Goal: Transaction & Acquisition: Obtain resource

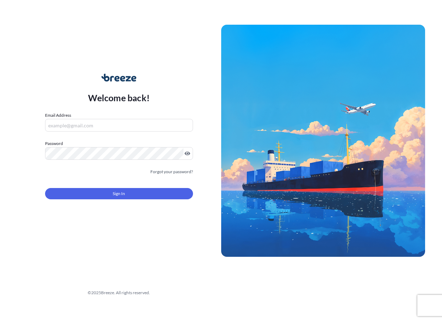
drag, startPoint x: 170, startPoint y: 86, endPoint x: 148, endPoint y: 103, distance: 27.4
click at [169, 86] on div "Welcome back! Email Address Password Must include: Upper & lower case letters S…" at bounding box center [119, 141] width 204 height 162
click at [124, 124] on input "Email Address" at bounding box center [119, 125] width 148 height 13
type input "[EMAIL_ADDRESS][DOMAIN_NAME]"
click at [80, 163] on form "Email Address [EMAIL_ADDRESS][DOMAIN_NAME] Password Must include: Upper & lower…" at bounding box center [119, 160] width 148 height 96
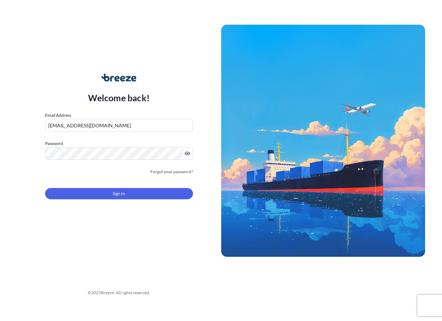
drag, startPoint x: 86, startPoint y: 187, endPoint x: 80, endPoint y: 186, distance: 6.1
click at [86, 191] on form "Email Address [EMAIL_ADDRESS][DOMAIN_NAME] Password Must include: Upper & lower…" at bounding box center [119, 160] width 148 height 96
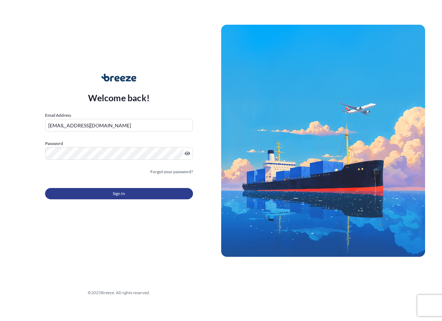
click at [82, 199] on button "Sign In" at bounding box center [119, 193] width 148 height 11
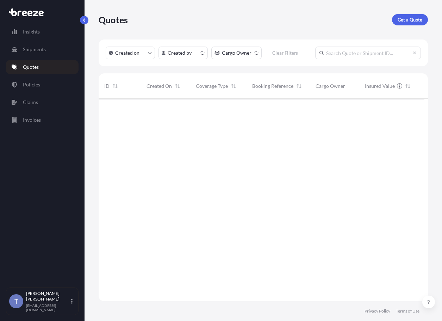
scroll to position [177, 321]
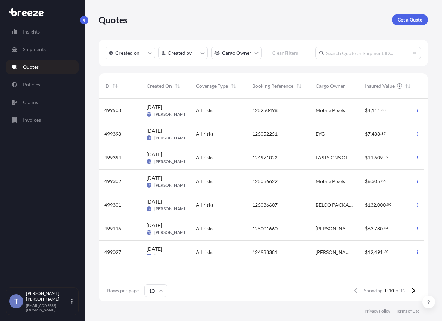
click at [417, 23] on p "Get a Quote" at bounding box center [410, 19] width 25 height 7
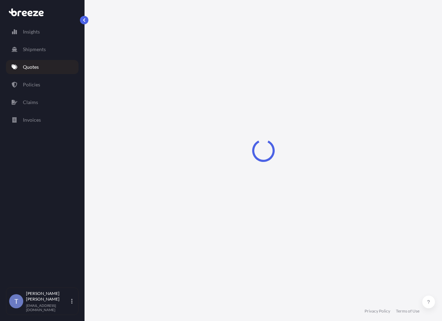
scroll to position [13, 0]
select select "Sea"
select select "1"
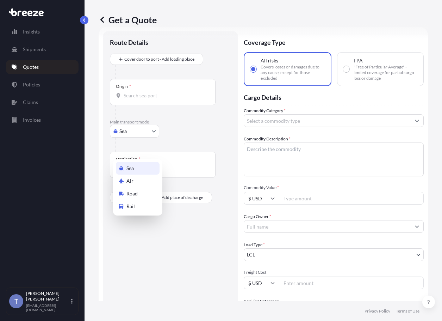
click at [132, 145] on body "Insights Shipments Quotes Policies Claims Invoices T [PERSON_NAME] [EMAIL_ADDRE…" at bounding box center [221, 186] width 442 height 373
click at [134, 192] on span "Road" at bounding box center [131, 193] width 11 height 7
select select "Road"
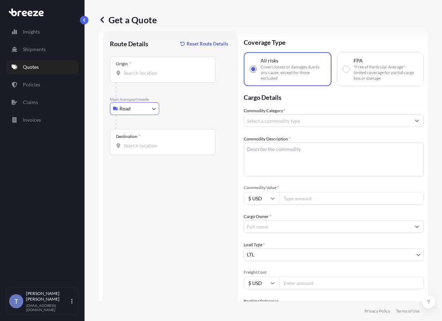
click at [144, 76] on input "Origin *" at bounding box center [165, 72] width 83 height 7
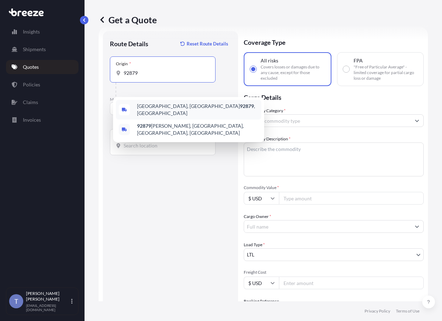
click at [150, 107] on span "[GEOGRAPHIC_DATA] , [GEOGRAPHIC_DATA]" at bounding box center [198, 110] width 122 height 14
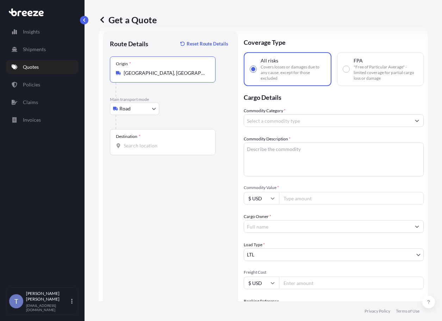
type input "[GEOGRAPHIC_DATA], [GEOGRAPHIC_DATA]"
click at [147, 155] on div "Destination *" at bounding box center [163, 142] width 106 height 26
click at [147, 149] on input "Destination *" at bounding box center [165, 145] width 83 height 7
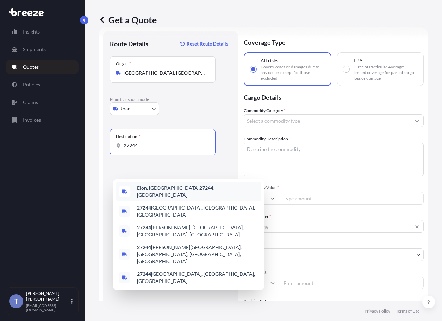
click at [169, 195] on span "Elon, NC 27244 , [GEOGRAPHIC_DATA]" at bounding box center [198, 191] width 122 height 14
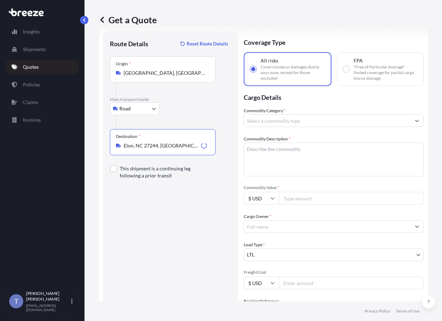
type input "Elon, NC 27244, [GEOGRAPHIC_DATA]"
click at [309, 172] on textarea "Commodity Description *" at bounding box center [334, 159] width 180 height 34
type textarea "auto parts"
click at [315, 204] on input "Commodity Value *" at bounding box center [351, 198] width 145 height 13
type input "6833.42"
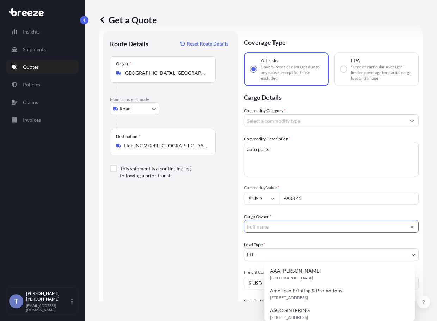
click at [305, 233] on input "Cargo Owner *" at bounding box center [324, 226] width 161 height 13
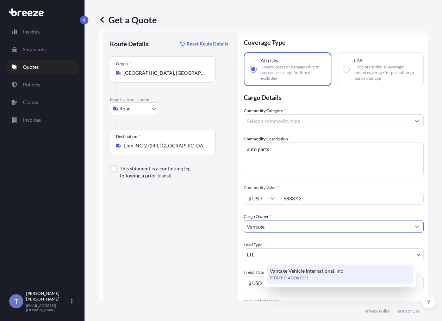
click at [293, 271] on span "Vantage Vehicle International, Inc" at bounding box center [306, 270] width 73 height 7
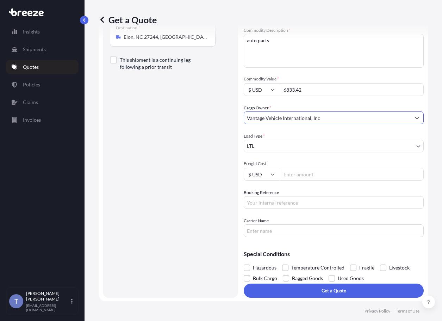
scroll to position [83, 0]
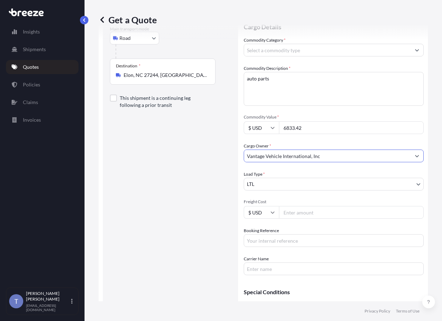
type input "Vantage Vehicle International, Inc"
click at [313, 56] on input "Commodity Category *" at bounding box center [327, 50] width 167 height 13
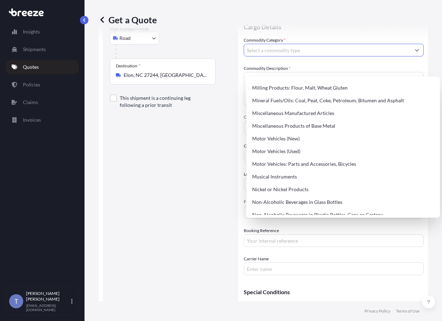
scroll to position [1022, 0]
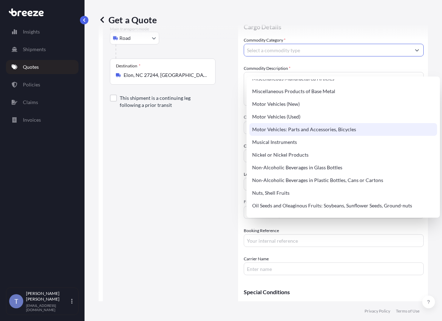
click at [311, 136] on div "Motor Vehicles: Parts and Accessories, Bicycles" at bounding box center [343, 129] width 188 height 13
type input "Motor Vehicles: Parts and Accessories, Bicycles"
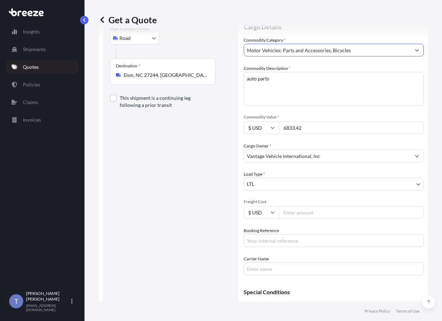
click at [311, 190] on div "Commodity Category * Motor Vehicles: Parts and Accessories, Bicycles Commodity …" at bounding box center [334, 156] width 180 height 238
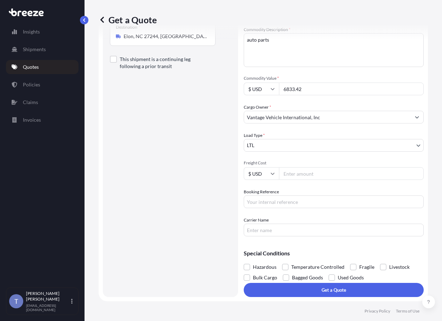
scroll to position [154, 0]
click at [329, 168] on input "Freight Cost" at bounding box center [351, 173] width 145 height 13
type input "422.41"
click at [290, 197] on input "Booking Reference" at bounding box center [334, 201] width 180 height 13
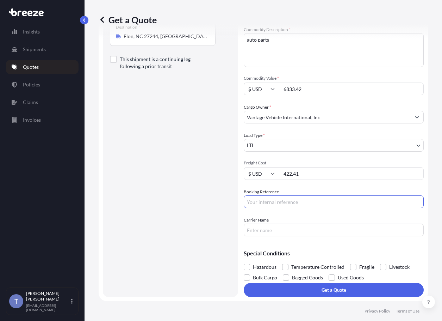
click at [290, 223] on input "Carrier Name" at bounding box center [334, 229] width 180 height 13
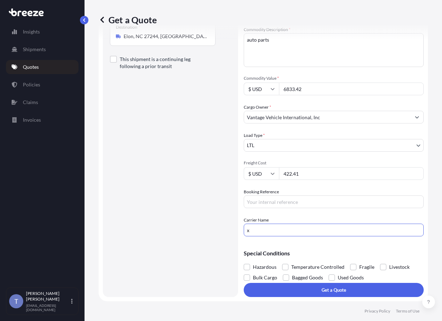
type input "XPO LOGISTICS"
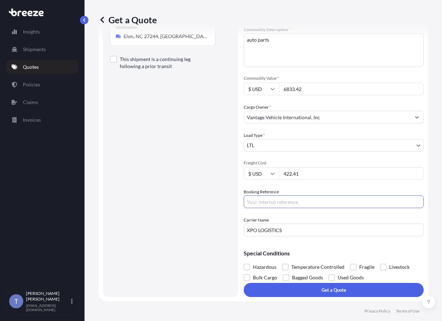
click at [289, 195] on input "Booking Reference" at bounding box center [334, 201] width 180 height 13
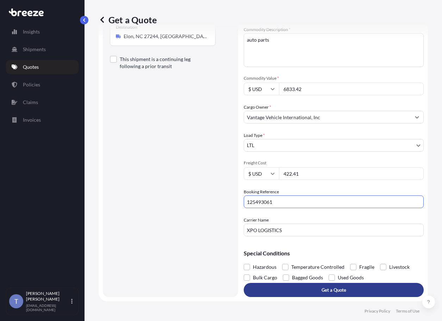
type input "125493061"
click at [334, 286] on p "Get a Quote" at bounding box center [334, 289] width 25 height 7
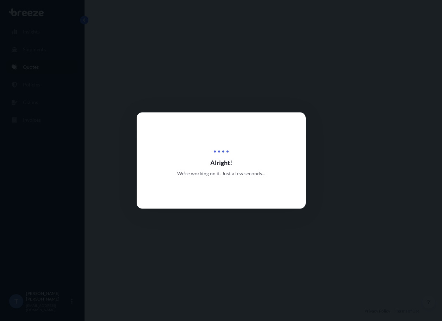
select select "Road"
select select "1"
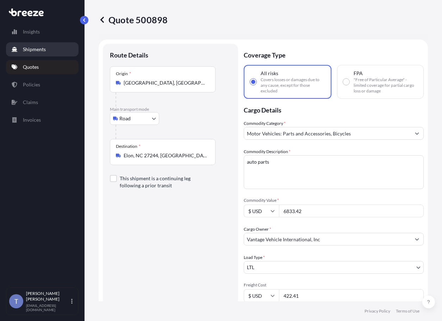
click at [37, 53] on p "Shipments" at bounding box center [34, 49] width 23 height 7
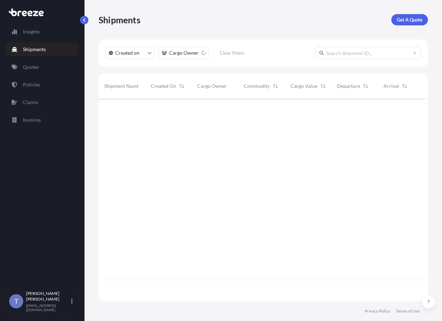
scroll to position [193, 321]
click at [32, 70] on p "Quotes" at bounding box center [31, 66] width 16 height 7
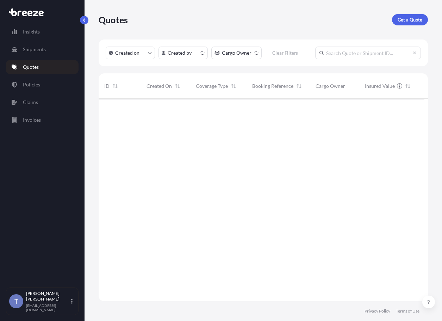
scroll to position [177, 321]
